Goal: Information Seeking & Learning: Learn about a topic

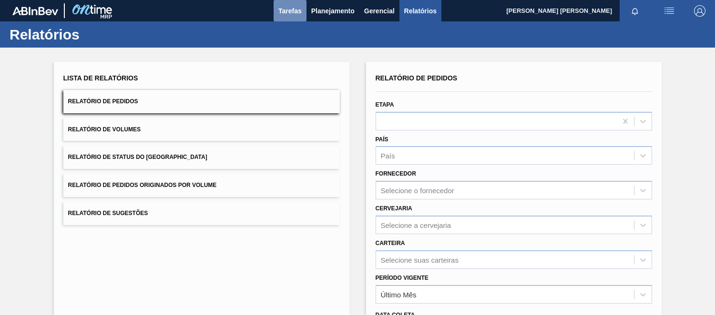
click at [289, 10] on span "Tarefas" at bounding box center [289, 10] width 23 height 11
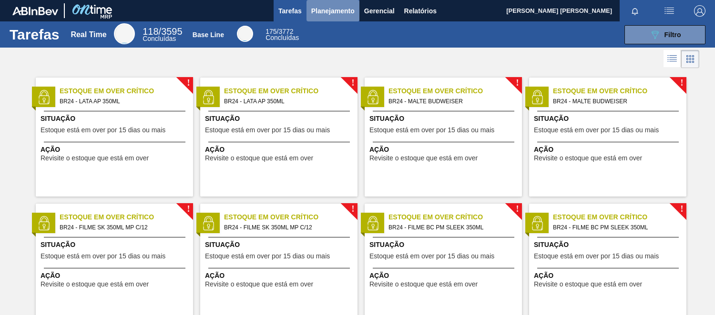
click at [350, 12] on span "Planejamento" at bounding box center [332, 10] width 43 height 11
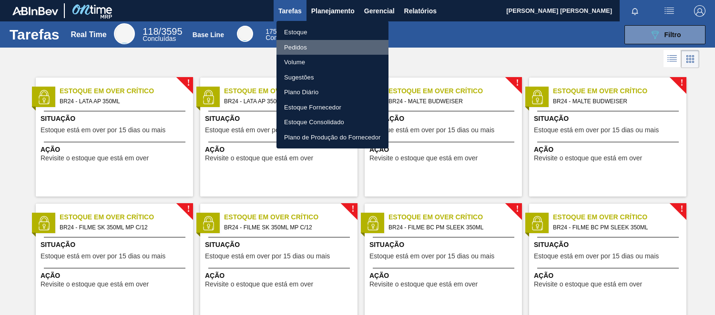
click at [303, 46] on li "Pedidos" at bounding box center [332, 47] width 112 height 15
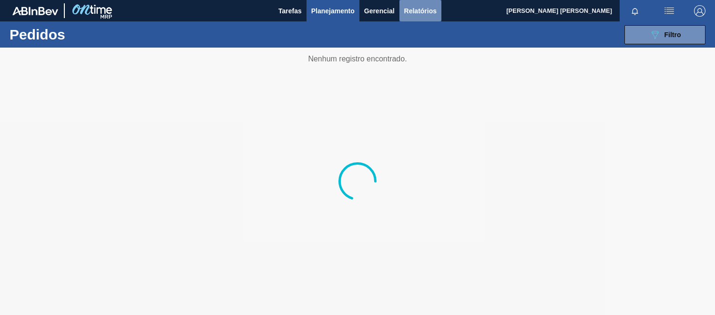
click at [426, 8] on span "Relatórios" at bounding box center [420, 10] width 32 height 11
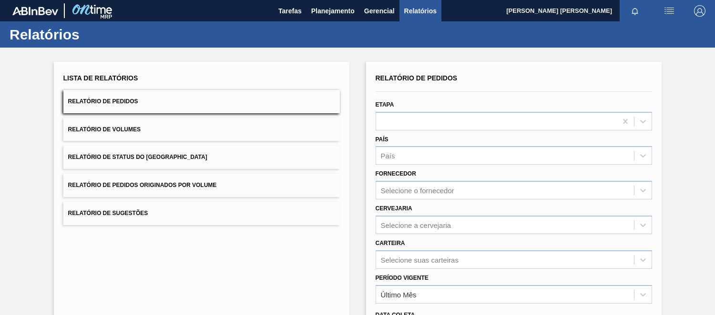
scroll to position [106, 0]
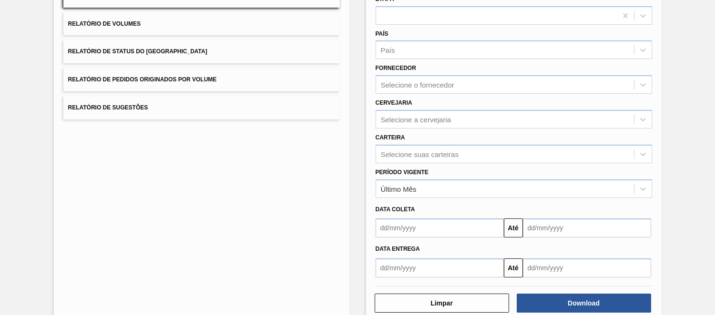
click at [429, 226] on input "text" at bounding box center [440, 228] width 128 height 19
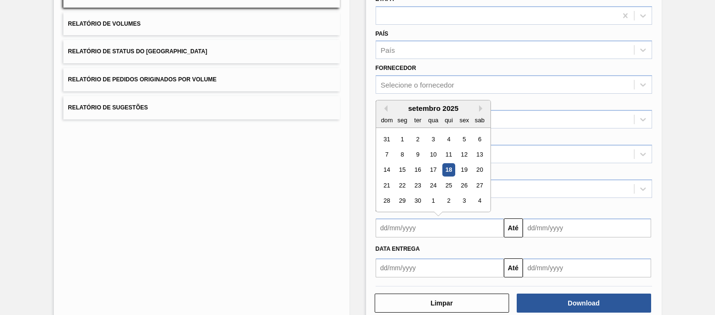
click at [449, 164] on div "18" at bounding box center [448, 170] width 13 height 13
type input "[DATE]"
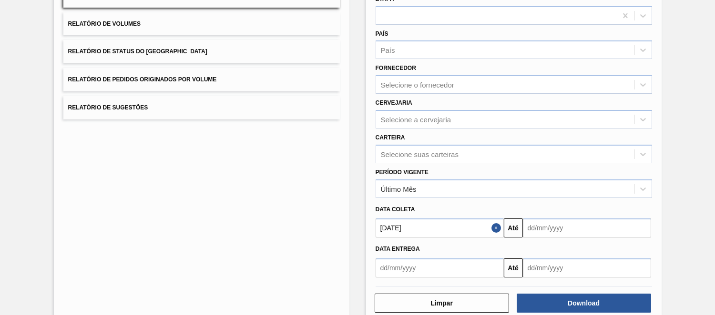
click at [561, 231] on input "text" at bounding box center [587, 228] width 128 height 19
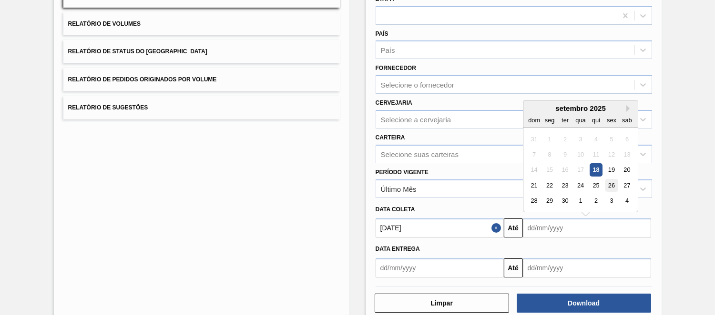
click at [611, 183] on div "26" at bounding box center [611, 185] width 13 height 13
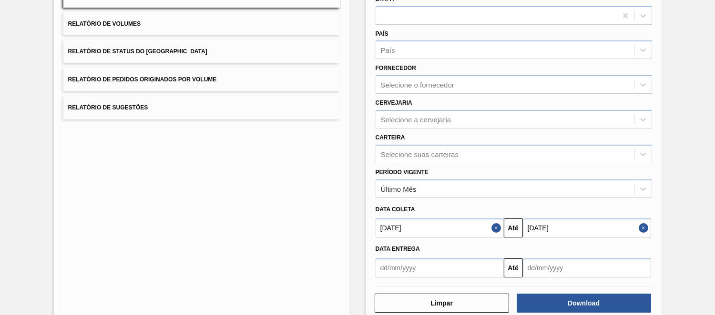
click at [546, 223] on input "[DATE]" at bounding box center [587, 228] width 128 height 19
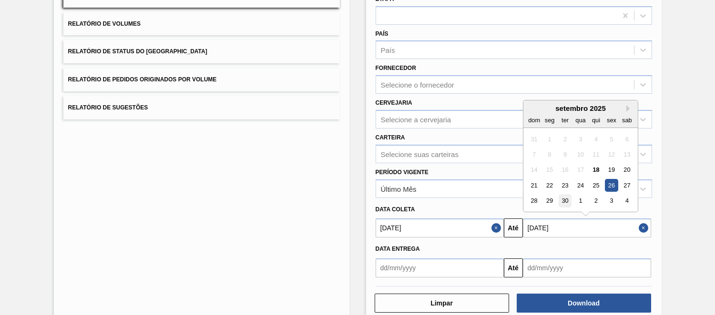
click at [562, 198] on div "30" at bounding box center [564, 201] width 13 height 13
type input "[DATE]"
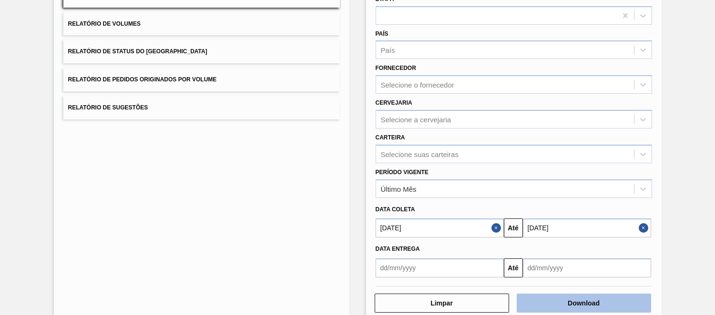
click at [567, 306] on button "Download" at bounding box center [584, 303] width 134 height 19
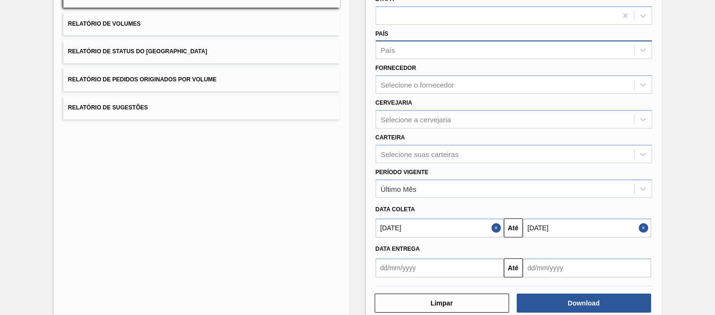
scroll to position [0, 0]
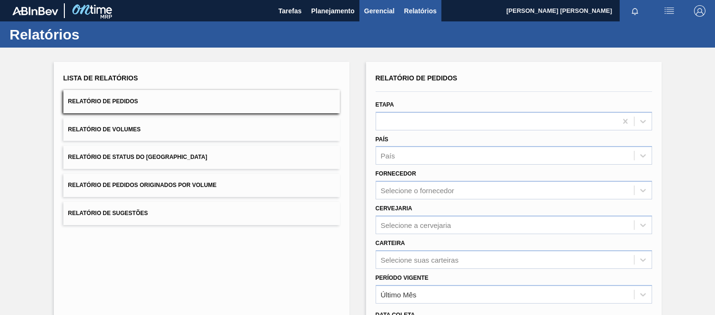
click at [392, 8] on span "Gerencial" at bounding box center [379, 10] width 30 height 11
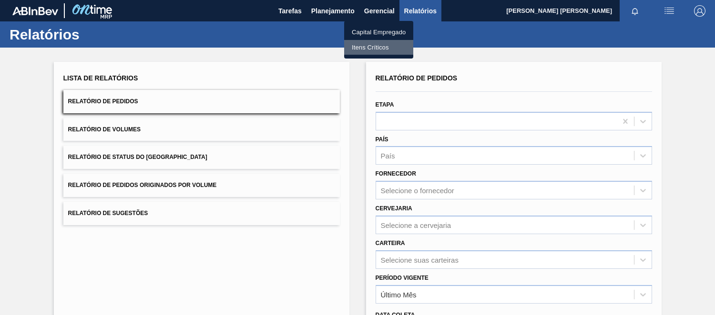
click at [374, 45] on li "Itens Críticos" at bounding box center [378, 47] width 69 height 15
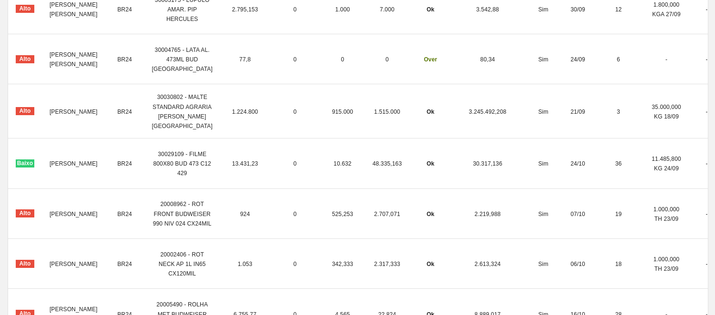
scroll to position [1059, 0]
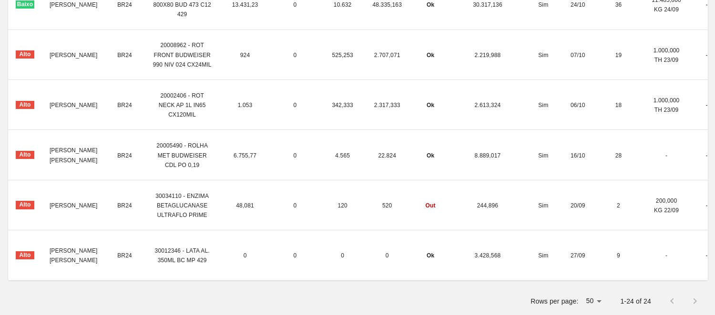
click at [186, 264] on span "30012346 - LATA AL. 350ML BC MP 429" at bounding box center [182, 256] width 55 height 16
click at [91, 260] on td "[PERSON_NAME] [PERSON_NAME]" at bounding box center [73, 256] width 63 height 50
drag, startPoint x: 209, startPoint y: 266, endPoint x: 369, endPoint y: 262, distance: 160.2
click at [218, 266] on tr "Alto [PERSON_NAME] [PERSON_NAME] BR24 30012346 - LATA AL. 350ML BC MP 429 0 0 0…" at bounding box center [393, 256] width 771 height 50
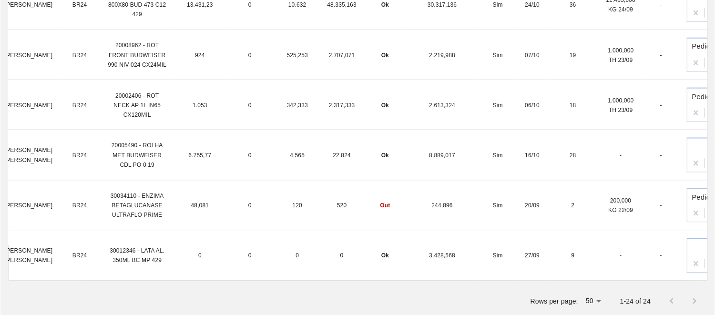
scroll to position [0, 0]
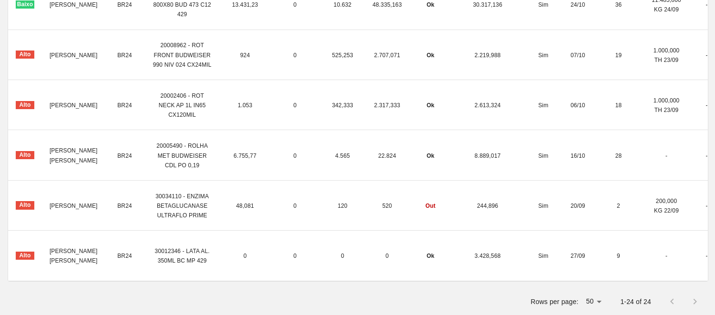
click at [459, 257] on td "3.428,568" at bounding box center [487, 256] width 72 height 50
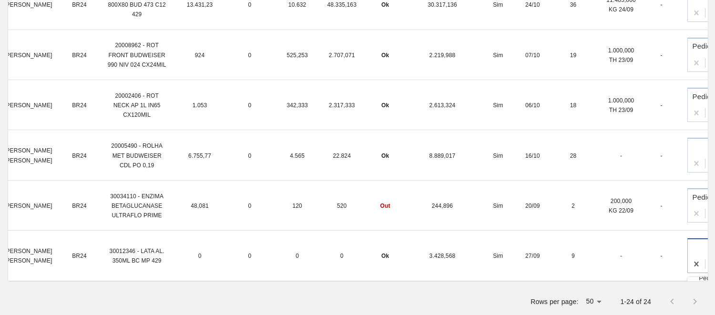
scroll to position [1089, 0]
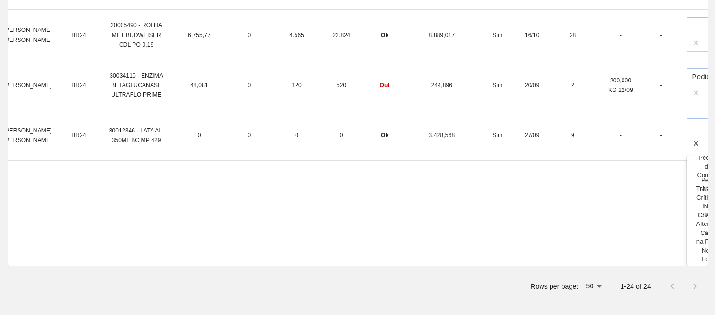
scroll to position [106, 46]
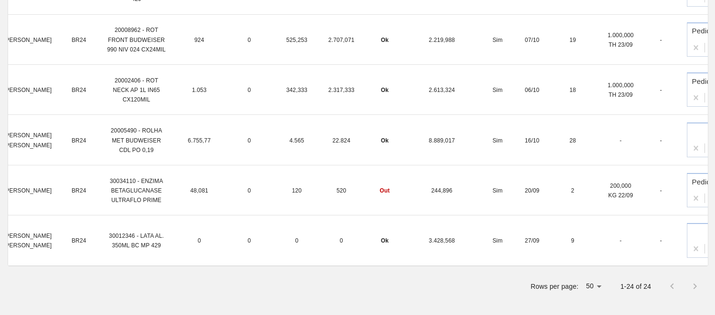
click at [17, 239] on td "[PERSON_NAME] [PERSON_NAME]" at bounding box center [27, 240] width 63 height 50
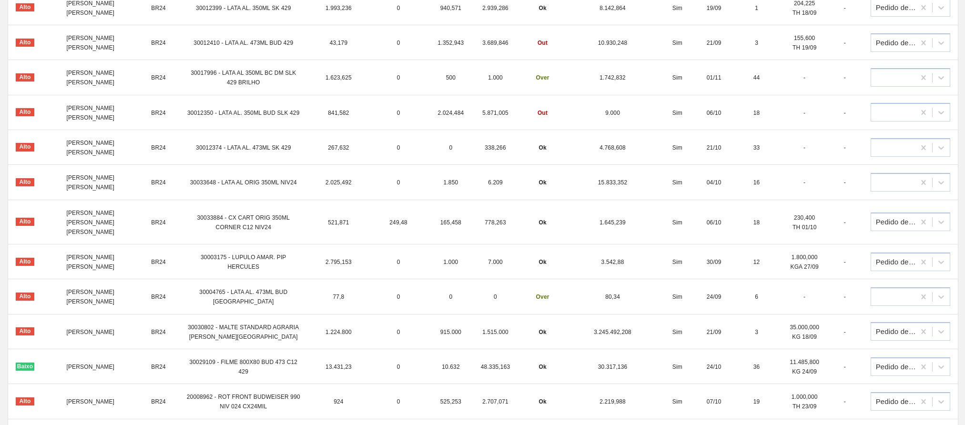
scroll to position [595, 0]
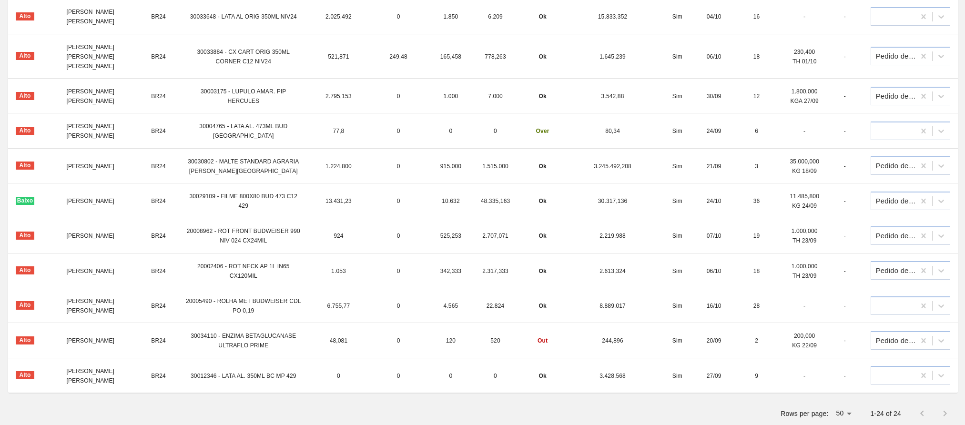
click at [23, 315] on span "Alto" at bounding box center [25, 375] width 19 height 8
click at [714, 315] on span "9" at bounding box center [756, 376] width 3 height 7
click at [714, 315] on td "9" at bounding box center [756, 375] width 51 height 35
click at [714, 315] on div at bounding box center [893, 375] width 44 height 16
click at [714, 315] on div at bounding box center [934, 413] width 46 height 23
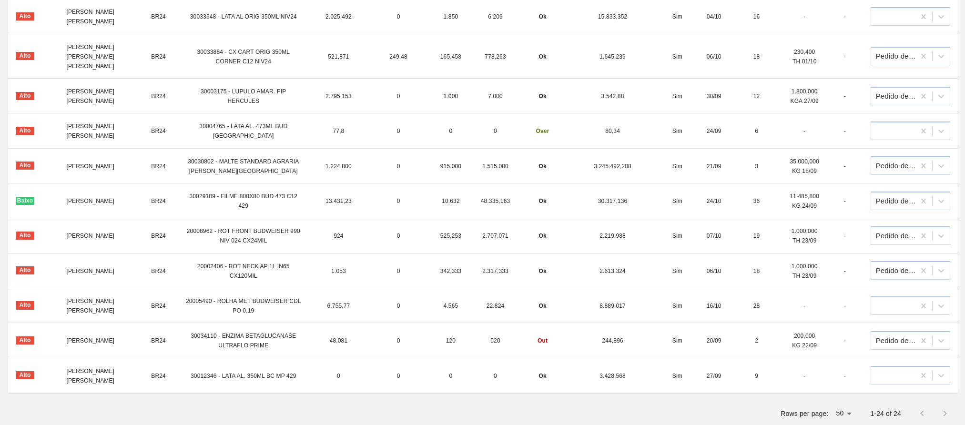
click at [473, 315] on td "0" at bounding box center [450, 375] width 45 height 35
click at [24, 315] on td "Alto" at bounding box center [25, 375] width 34 height 35
click at [61, 315] on td "[PERSON_NAME] [PERSON_NAME]" at bounding box center [90, 375] width 97 height 35
click at [66, 315] on span "[PERSON_NAME] [PERSON_NAME]" at bounding box center [90, 376] width 48 height 16
click at [80, 315] on span "[PERSON_NAME] [PERSON_NAME]" at bounding box center [90, 376] width 48 height 16
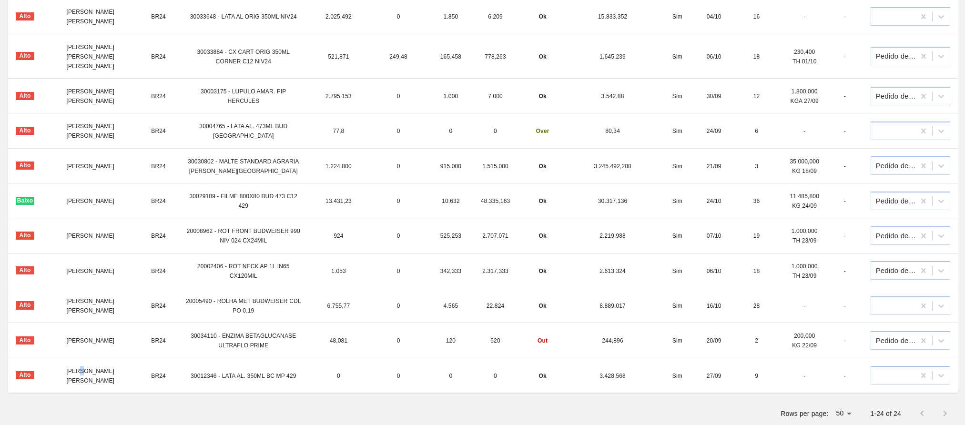
click at [80, 315] on span "[PERSON_NAME] [PERSON_NAME]" at bounding box center [90, 376] width 48 height 16
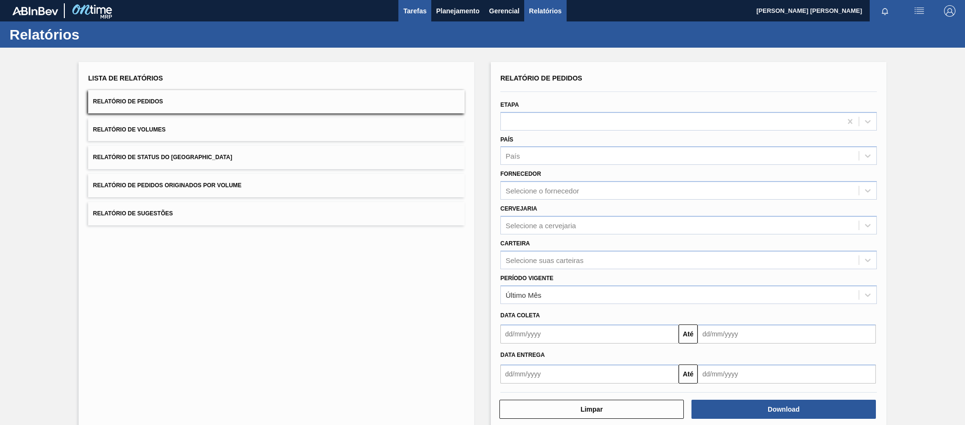
click at [419, 11] on span "Tarefas" at bounding box center [414, 10] width 23 height 11
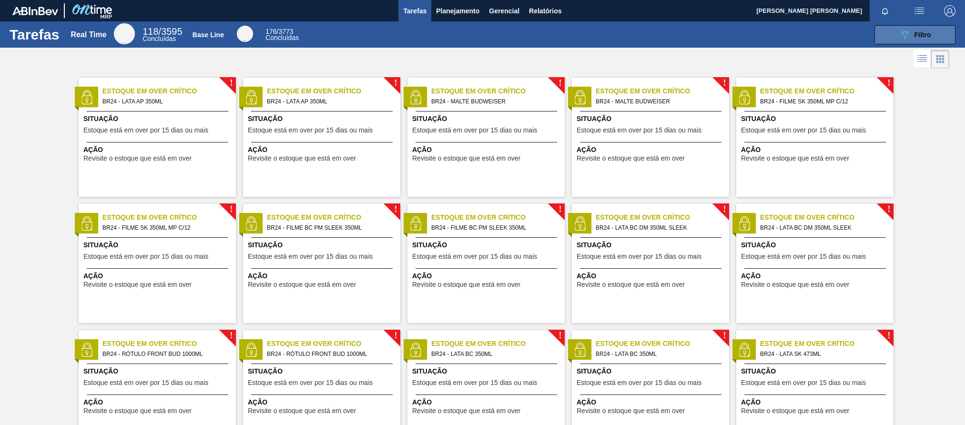
click at [714, 39] on icon "089F7B8B-B2A5-4AFE-B5C0-19BA573D28AC" at bounding box center [904, 34] width 11 height 11
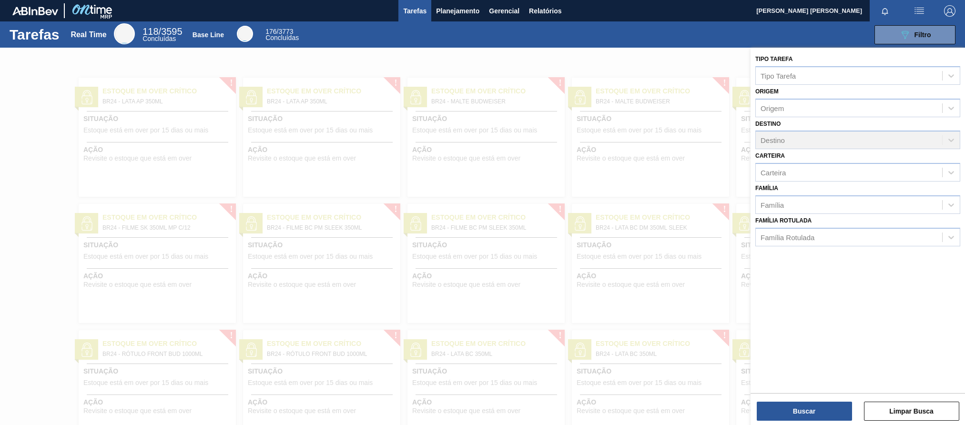
click at [714, 6] on img "button" at bounding box center [919, 10] width 11 height 11
click at [714, 43] on div at bounding box center [482, 212] width 965 height 425
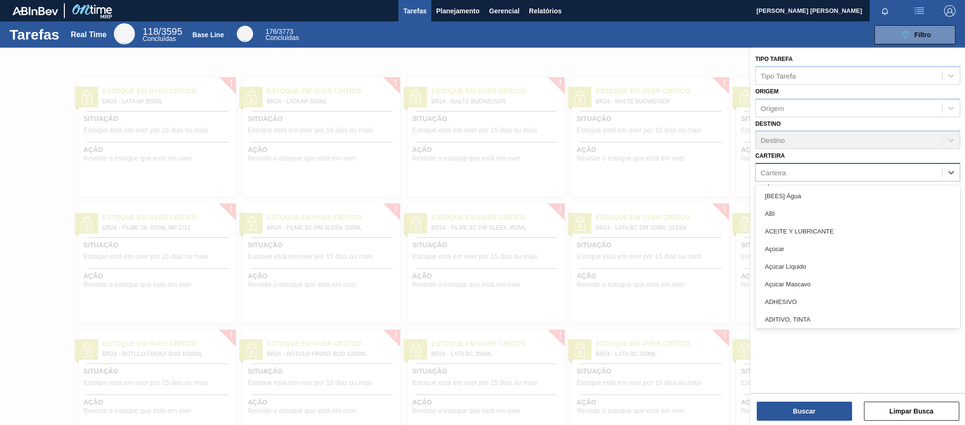
click at [714, 170] on div "Carteira" at bounding box center [849, 173] width 186 height 14
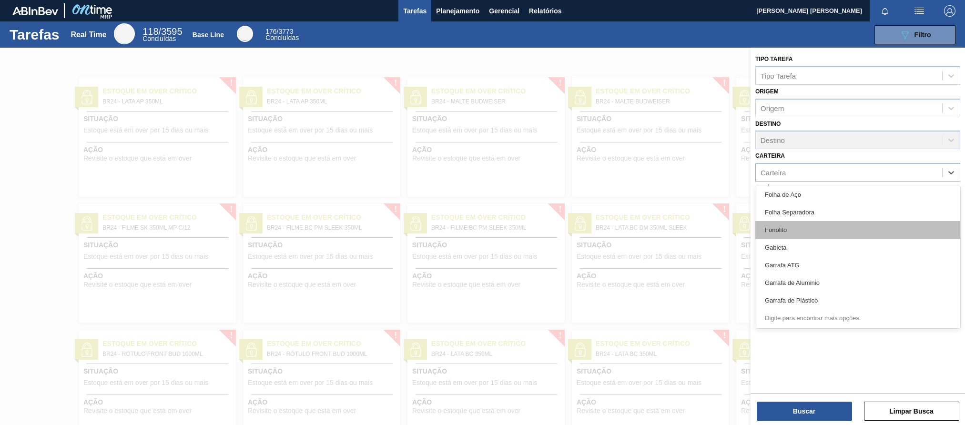
scroll to position [1570, 0]
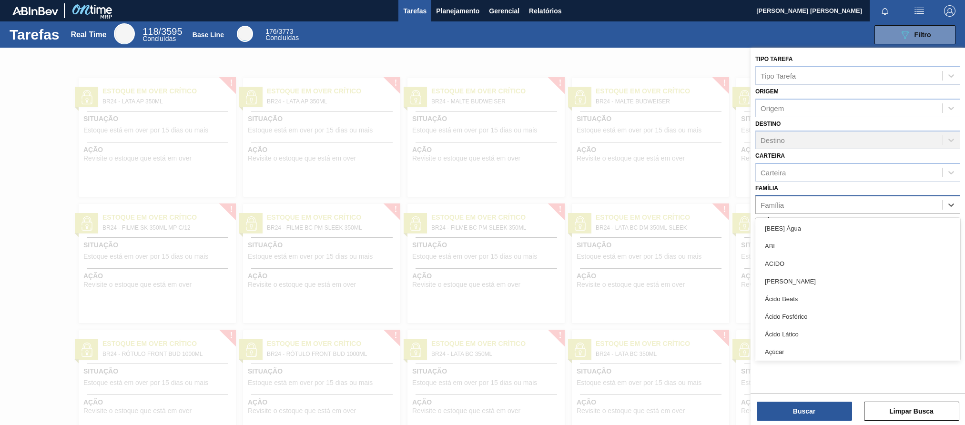
click at [714, 202] on div "Família" at bounding box center [849, 205] width 186 height 14
click at [714, 192] on div at bounding box center [482, 260] width 965 height 425
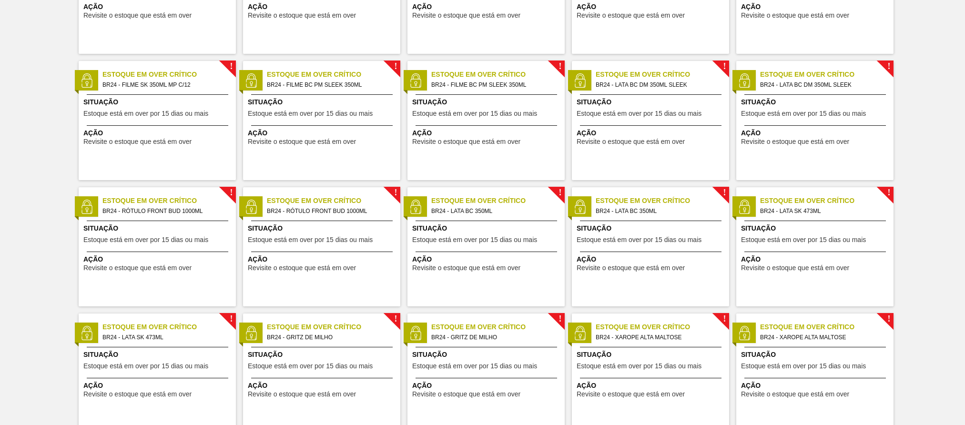
scroll to position [0, 0]
